Goal: Task Accomplishment & Management: Manage account settings

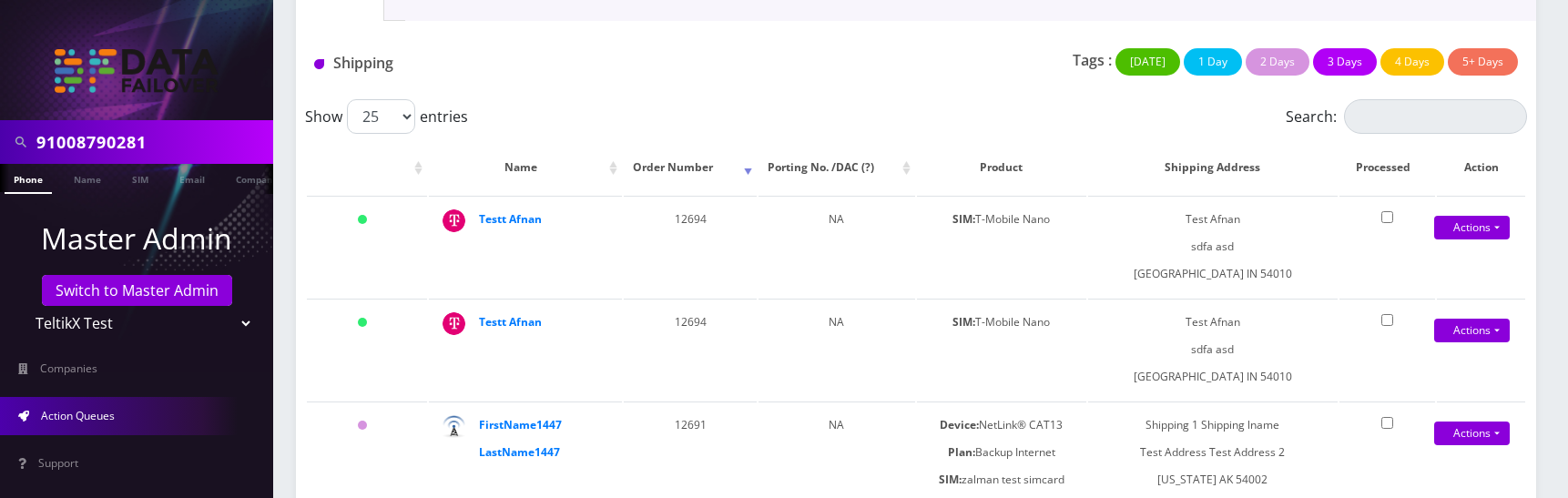
scroll to position [160, 0]
click at [926, 68] on div "Tags : Today 1 Day 2 Days 3 Days 4 Days 5+ Days" at bounding box center [1120, 67] width 820 height 37
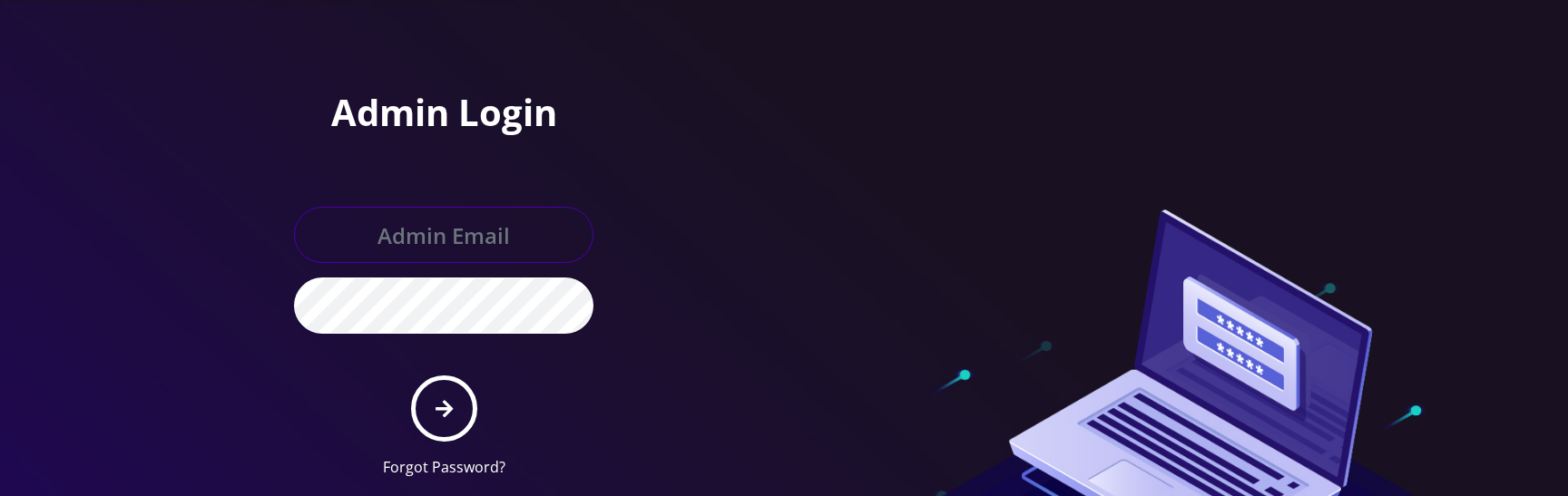
type input "master@britex.pw"
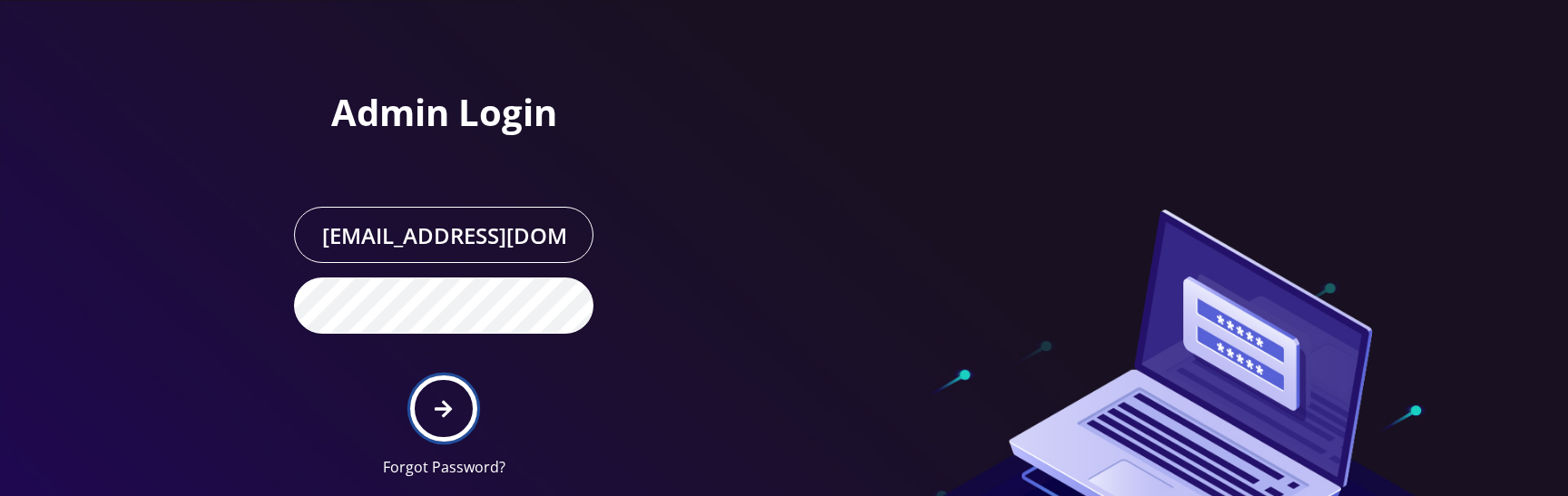
click at [462, 396] on button "submit" at bounding box center [444, 409] width 67 height 67
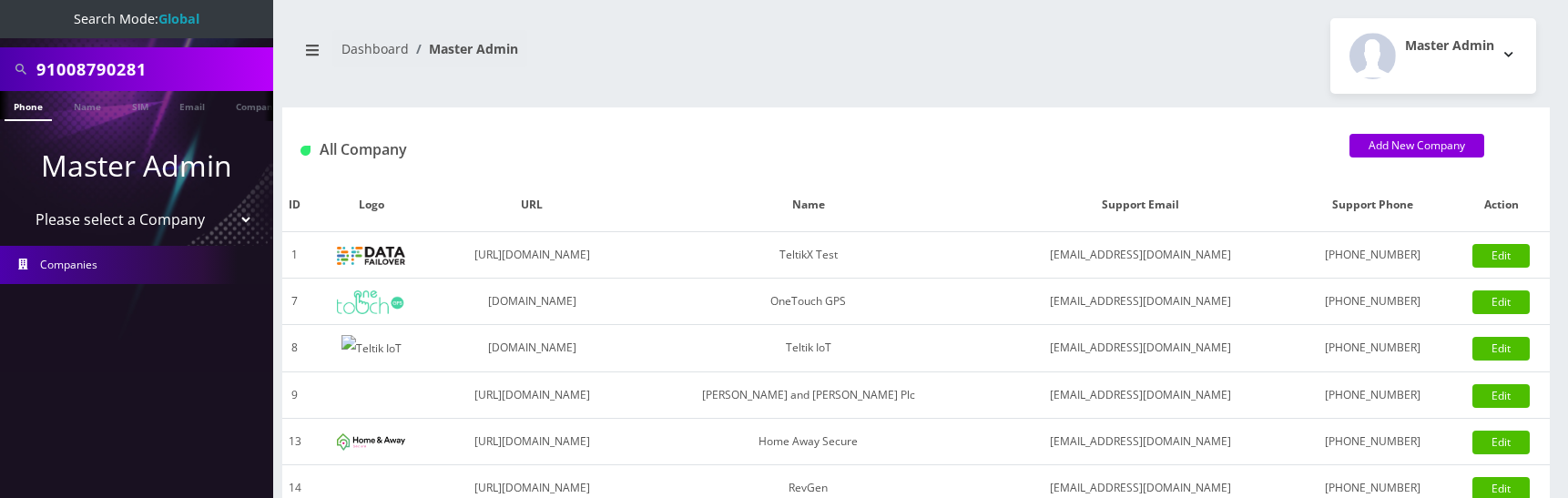
click at [148, 225] on select "Please select a Company TeltikX Test OneTouch GPS Teltik IoT Hale and Serrano P…" at bounding box center [137, 219] width 232 height 34
select select "1"
click at [21, 202] on select "Please select a Company TeltikX Test OneTouch GPS Teltik IoT Hale and Serrano P…" at bounding box center [137, 219] width 232 height 34
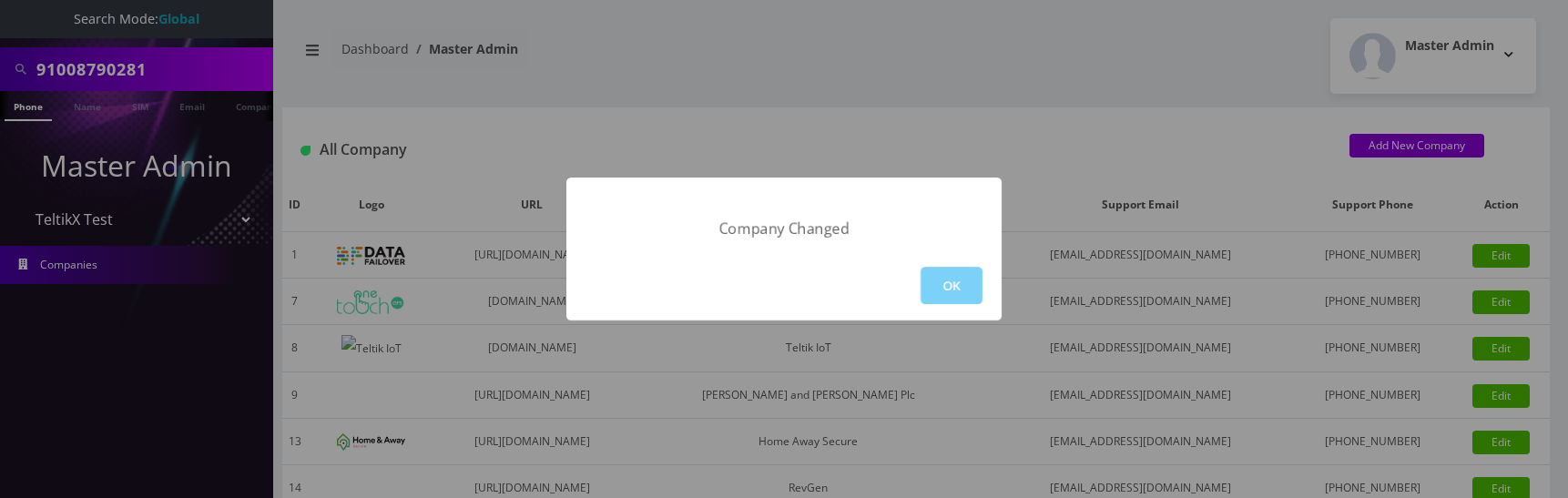
drag, startPoint x: 1039, startPoint y: 44, endPoint x: 1034, endPoint y: 168, distance: 124.1
click at [1038, 44] on div "Company Changed OK" at bounding box center [784, 249] width 1568 height 498
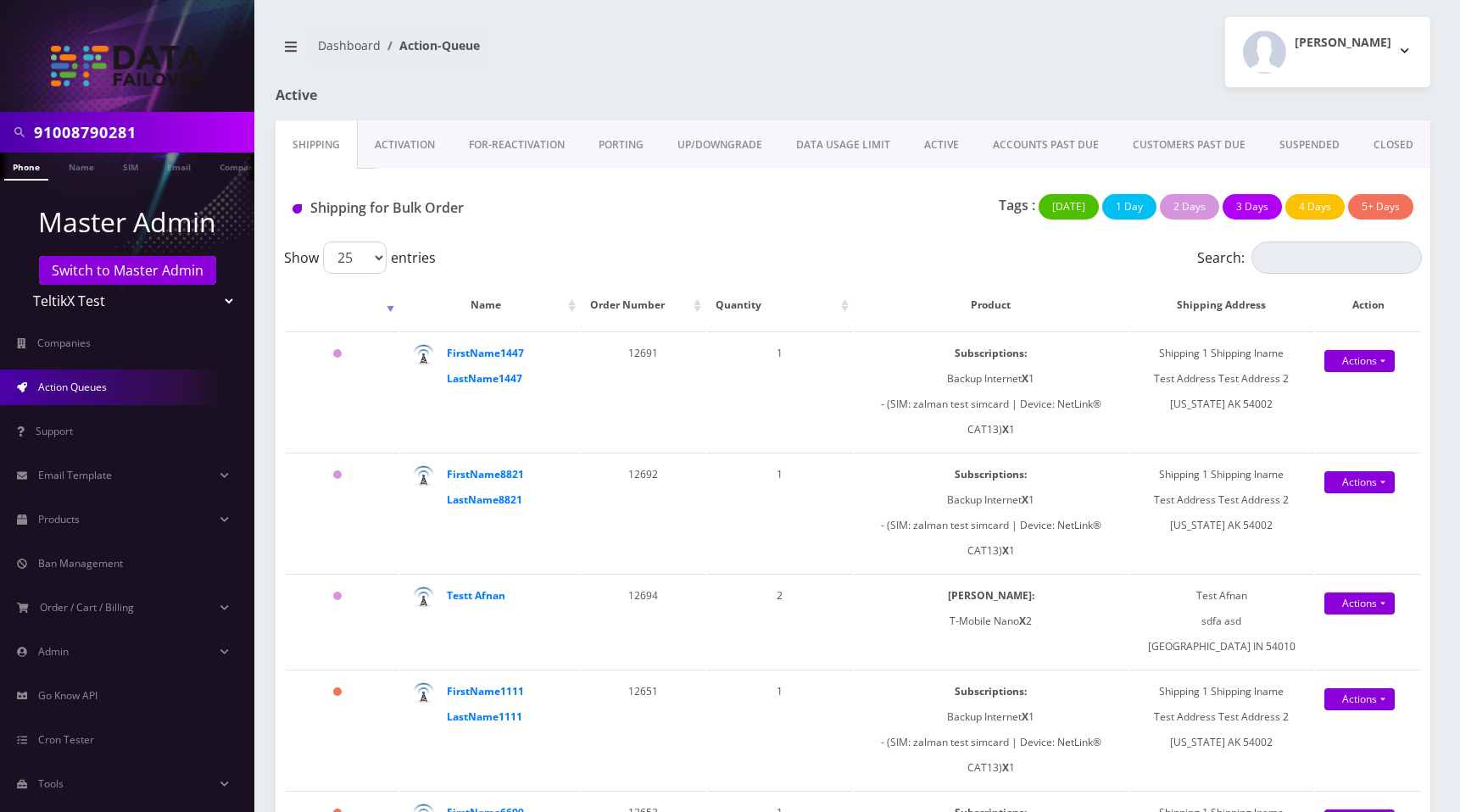
click at [839, 88] on div at bounding box center [1049, 104] width 787 height 33
click at [1044, 55] on div "[PERSON_NAME] Logout" at bounding box center [1148, 53] width 590 height 71
